Goal: Task Accomplishment & Management: Complete application form

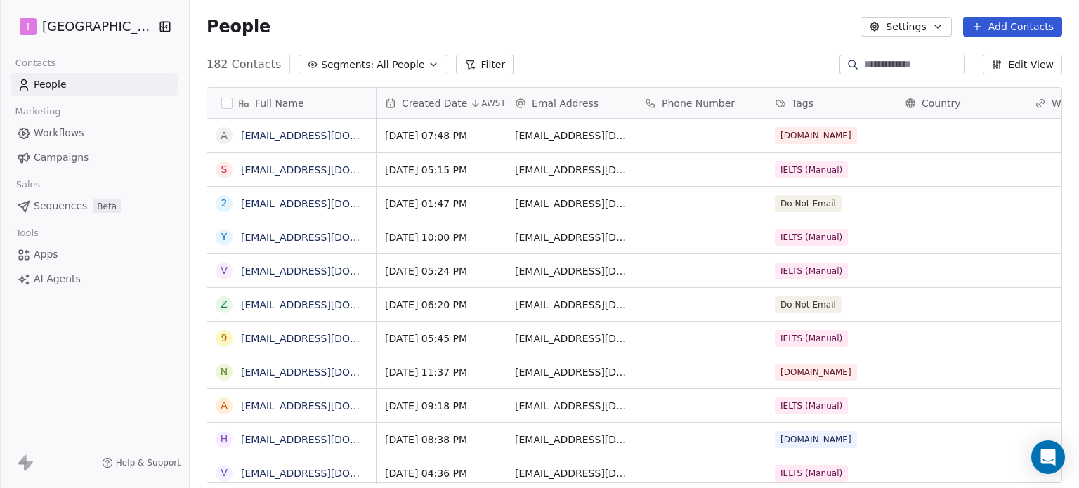
scroll to position [419, 878]
click at [989, 32] on button "Add Contacts" at bounding box center [1012, 27] width 99 height 20
click at [976, 64] on span "Create new contact" at bounding box center [1019, 57] width 96 height 15
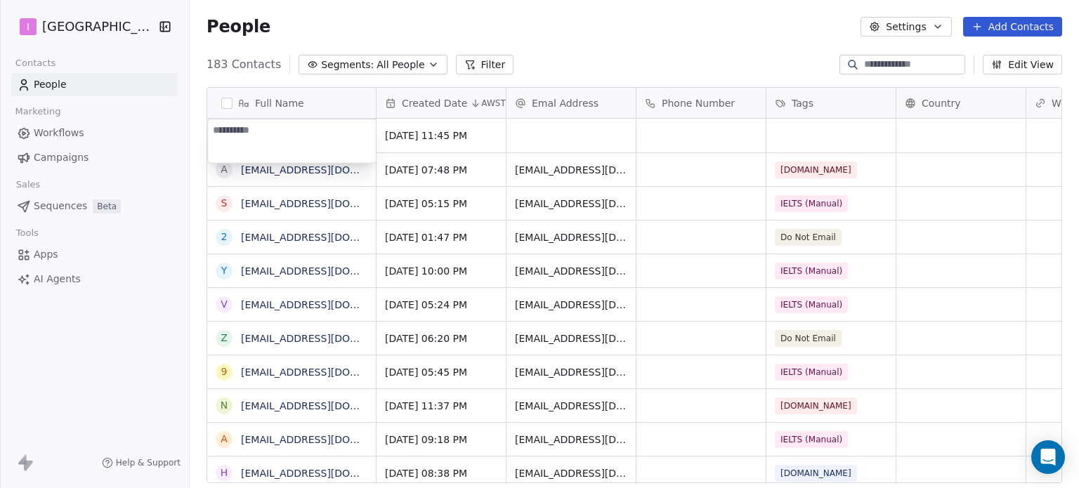
type textarea "**********"
click at [572, 131] on html "I IELTS University Contacts People Marketing Workflows Campaigns Sales Sequence…" at bounding box center [539, 244] width 1079 height 488
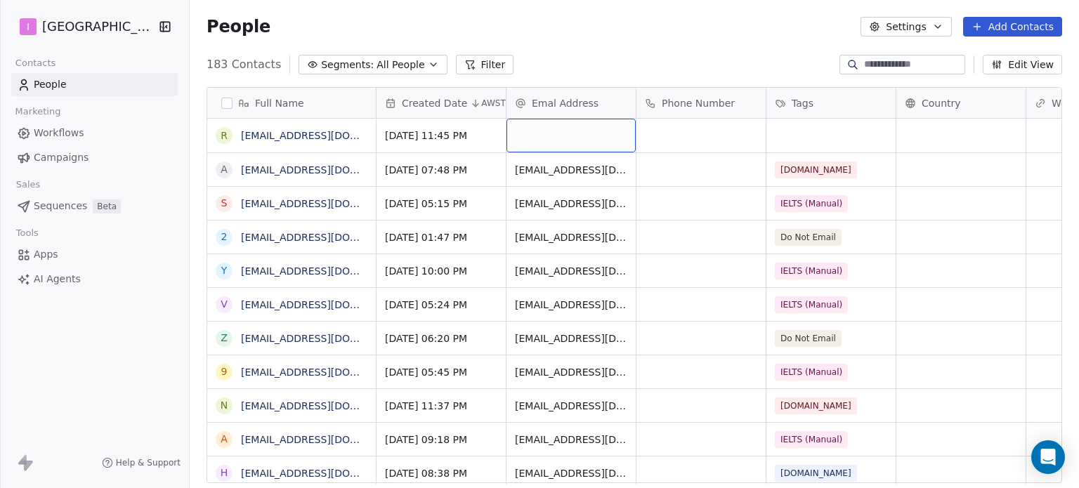
click at [572, 131] on div "grid" at bounding box center [570, 136] width 129 height 34
click at [571, 140] on div "grid" at bounding box center [570, 136] width 129 height 34
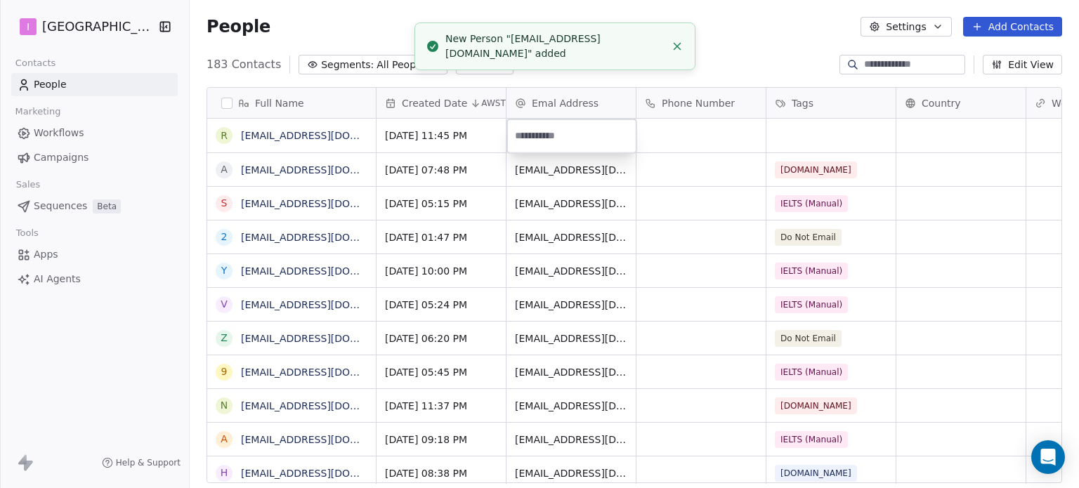
type input "**********"
click at [799, 140] on html "I IELTS University Contacts People Marketing Workflows Campaigns Sales Sequence…" at bounding box center [539, 244] width 1079 height 488
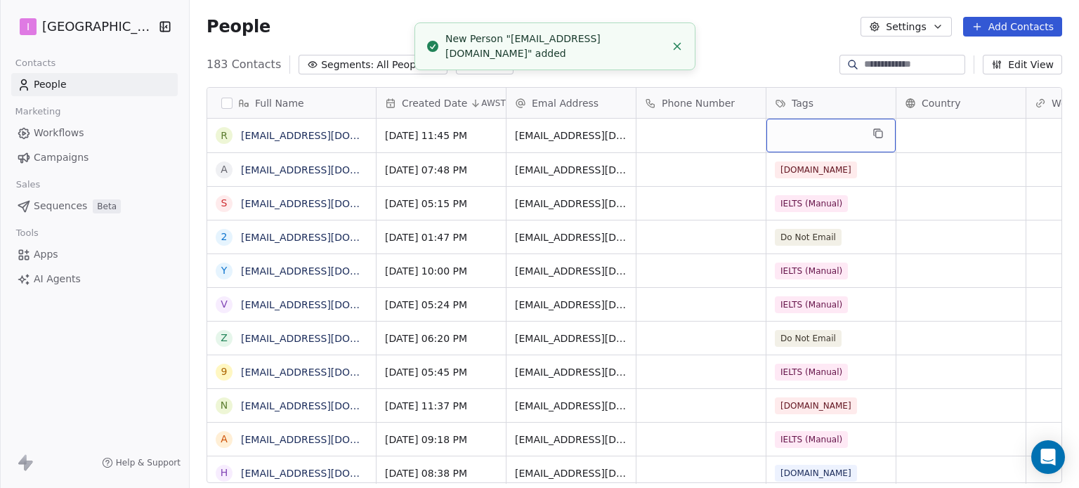
click at [800, 140] on div "grid" at bounding box center [830, 136] width 129 height 34
click at [799, 138] on div "grid" at bounding box center [830, 136] width 129 height 34
click at [798, 138] on div "grid" at bounding box center [830, 136] width 129 height 34
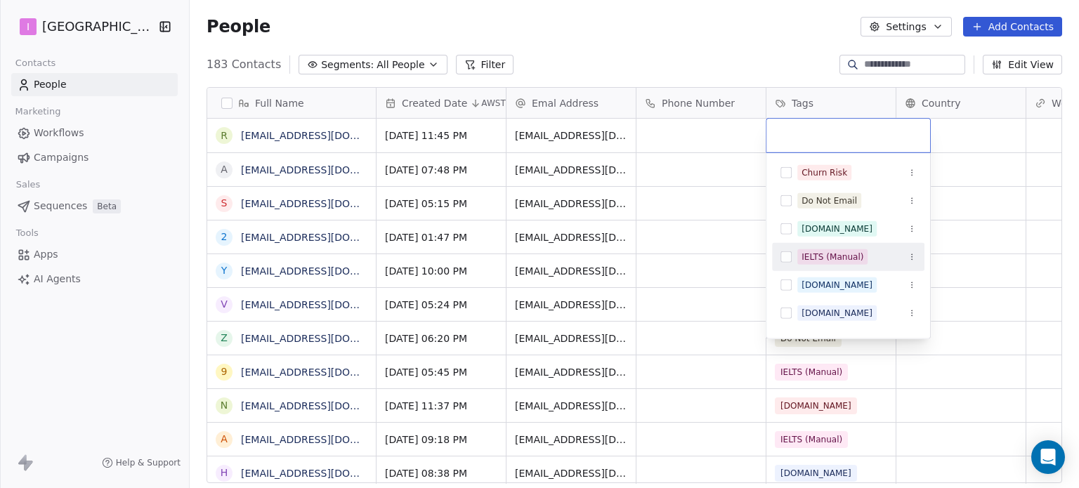
click at [827, 253] on div "IELTS (Manual)" at bounding box center [832, 257] width 62 height 13
click at [688, 33] on html "I IELTS University Contacts People Marketing Workflows Campaigns Sales Sequence…" at bounding box center [539, 244] width 1079 height 488
